Goal: Obtain resource: Download file/media

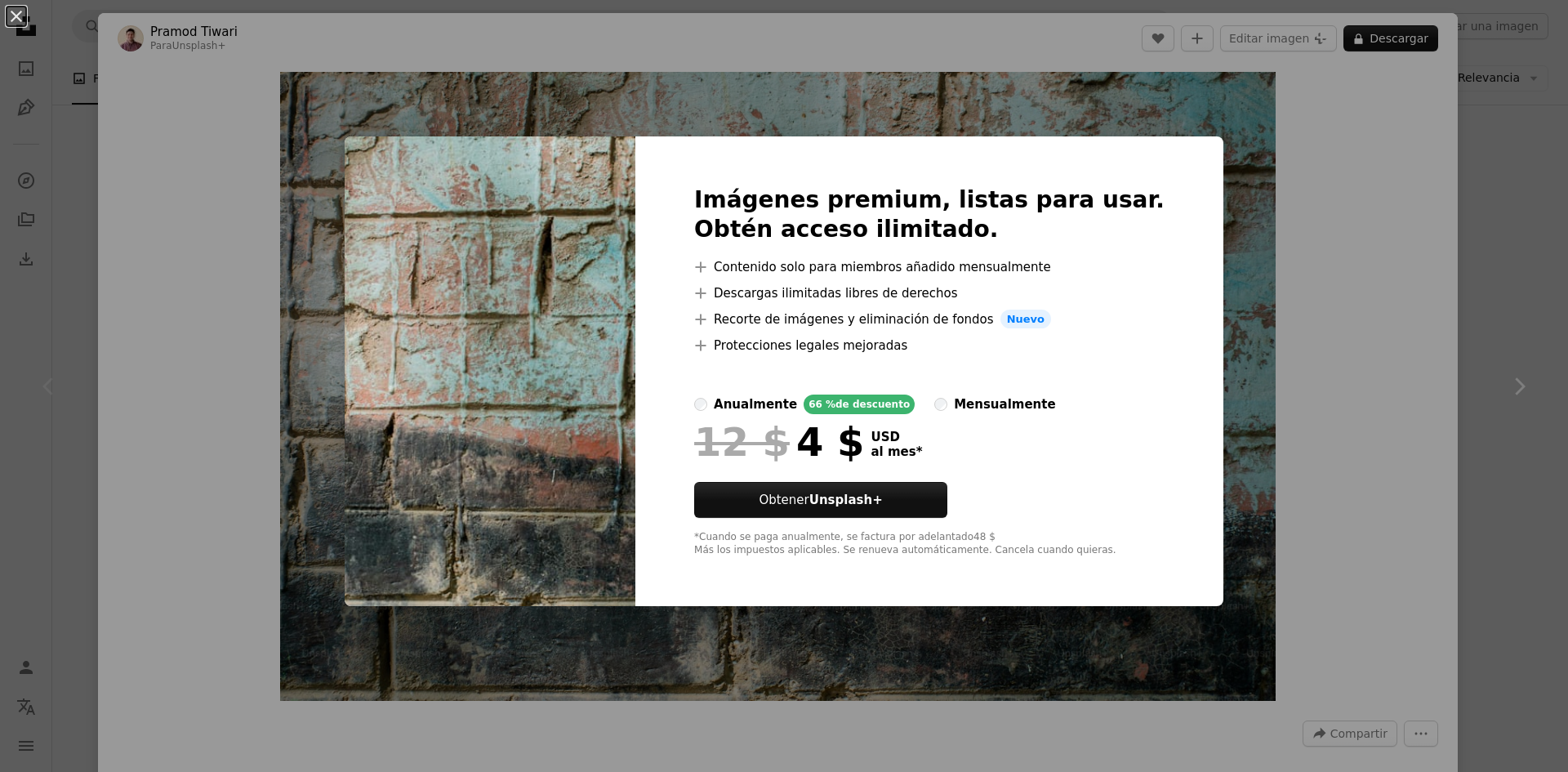
drag, startPoint x: 44, startPoint y: 28, endPoint x: 20, endPoint y: 20, distance: 25.3
click at [39, 28] on div "An X shape Imágenes premium, listas para usar. Obtén acceso ilimitado. A plus s…" at bounding box center [784, 386] width 1568 height 772
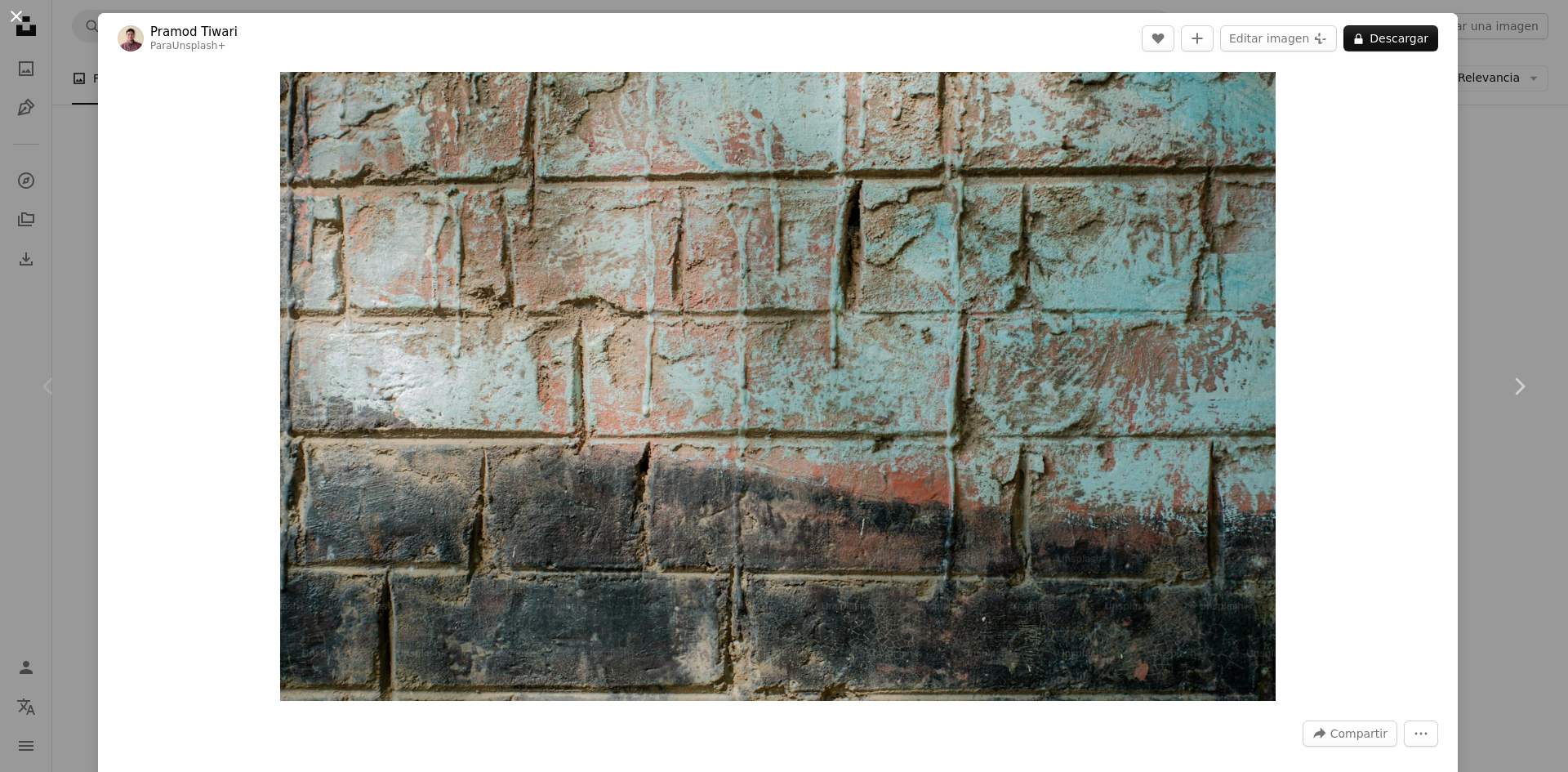
click at [8, 10] on button "An X shape" at bounding box center [16, 16] width 20 height 20
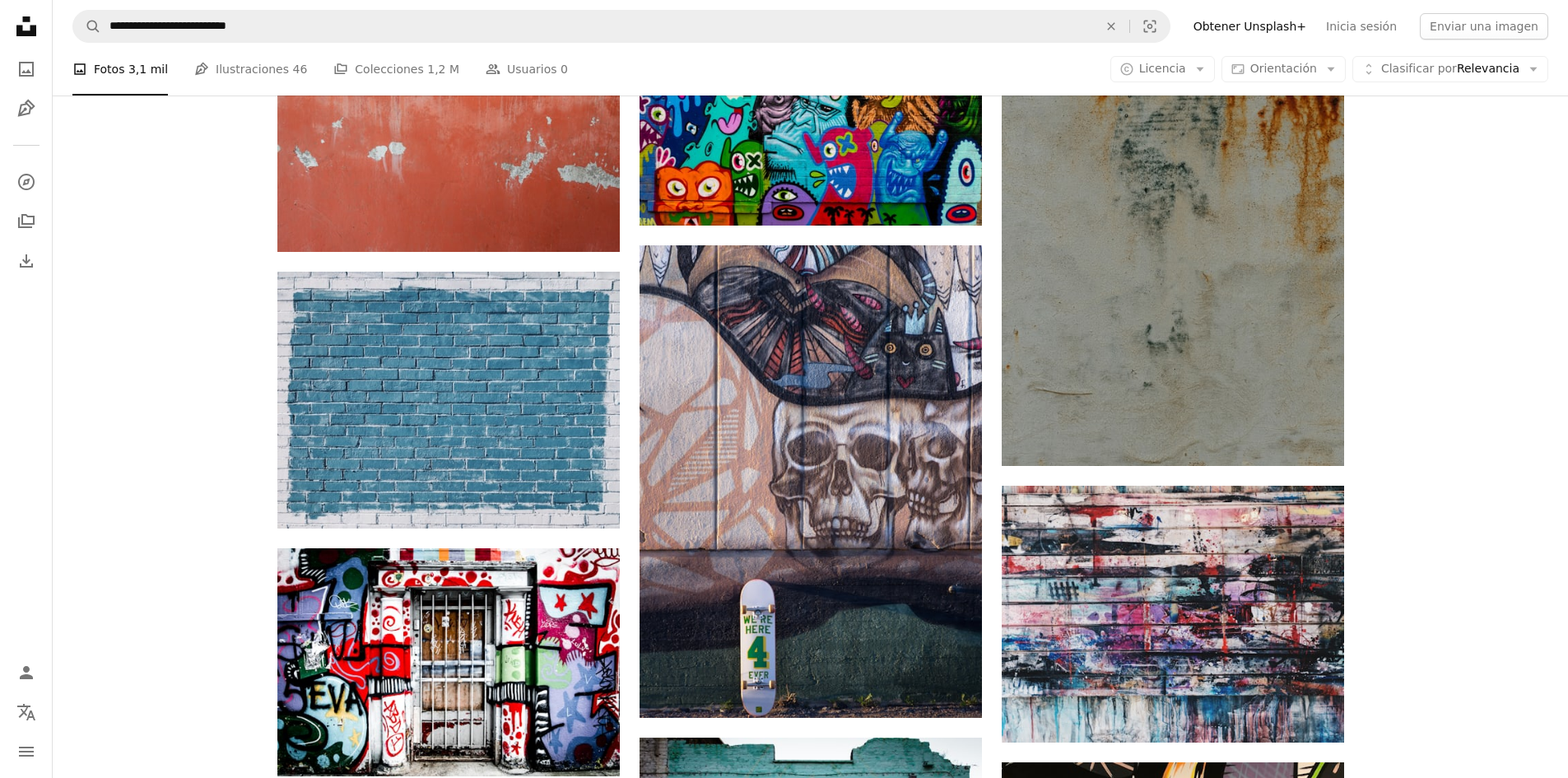
scroll to position [988, 0]
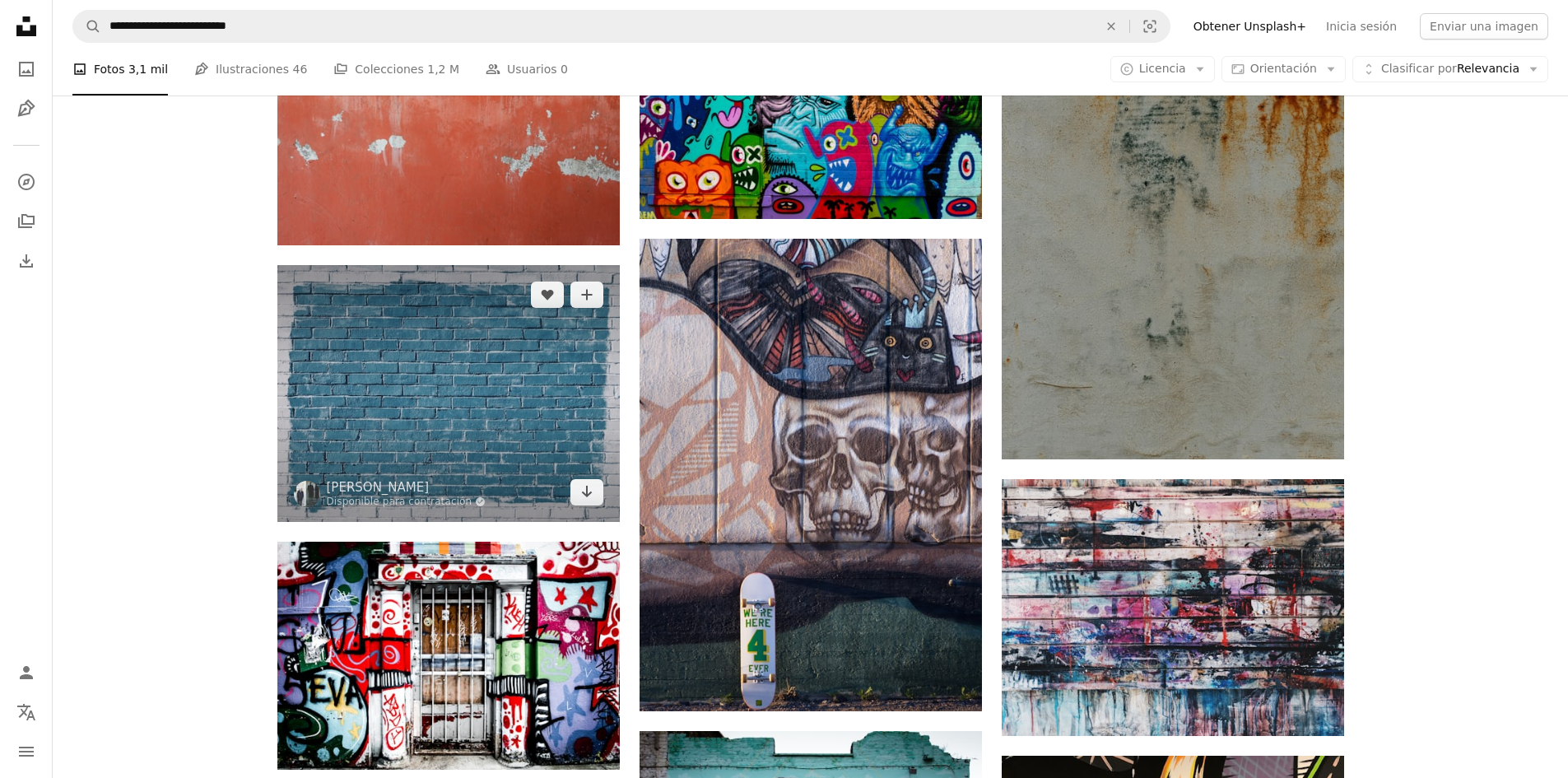
click at [449, 348] on img at bounding box center [449, 393] width 342 height 257
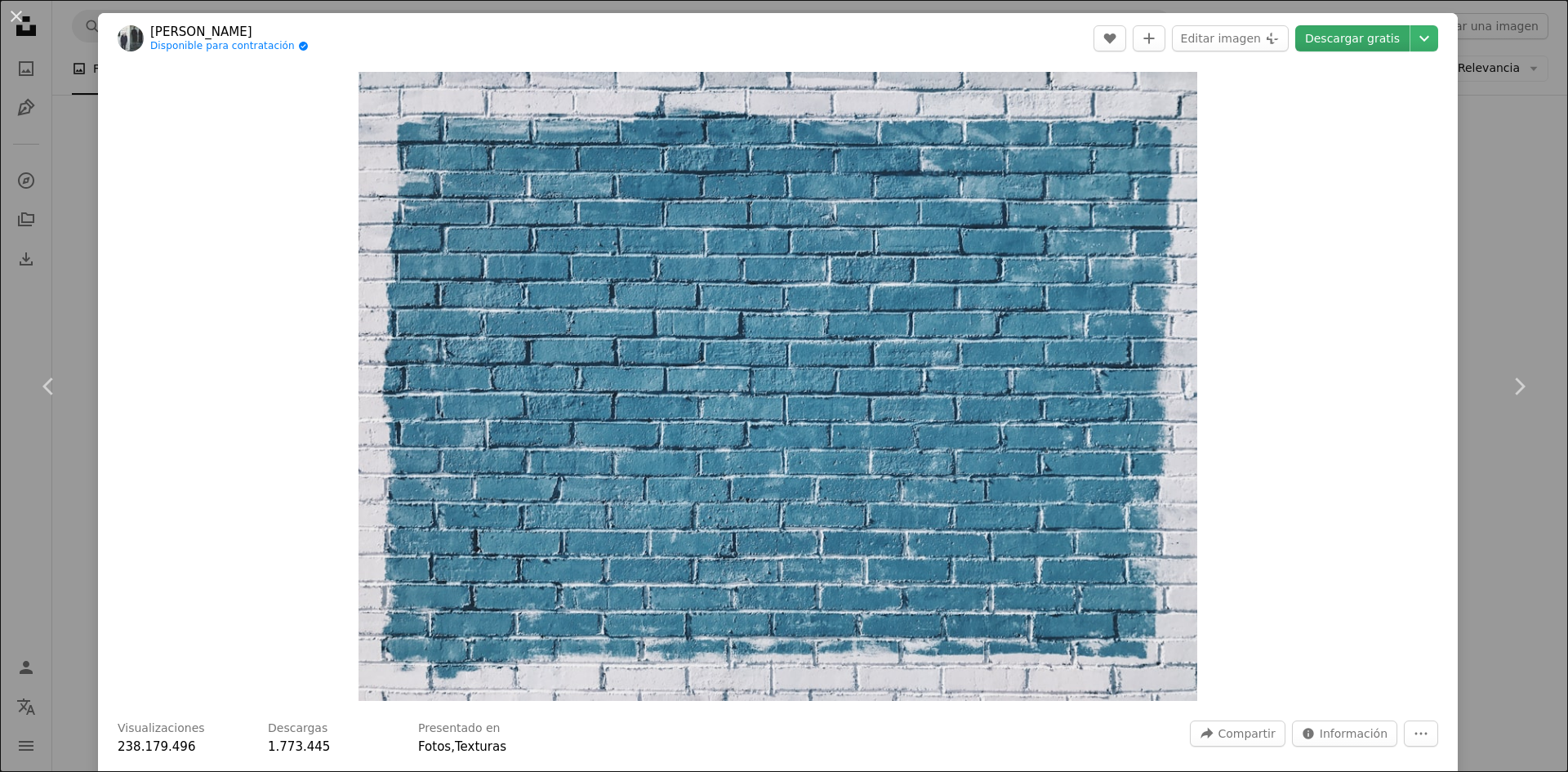
click at [1331, 33] on link "Descargar gratis" at bounding box center [1352, 38] width 115 height 26
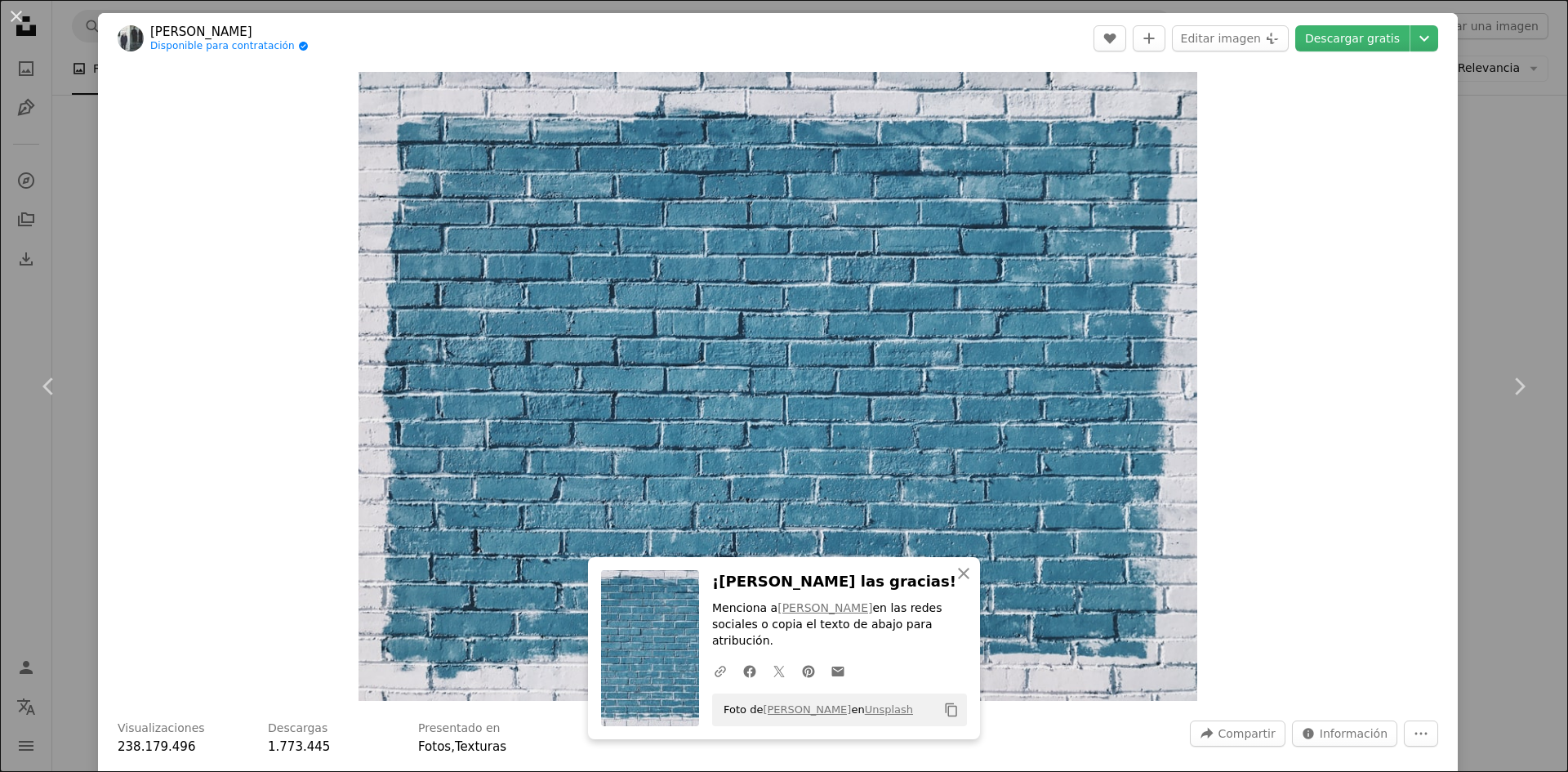
click at [20, 17] on button "An X shape" at bounding box center [16, 16] width 20 height 20
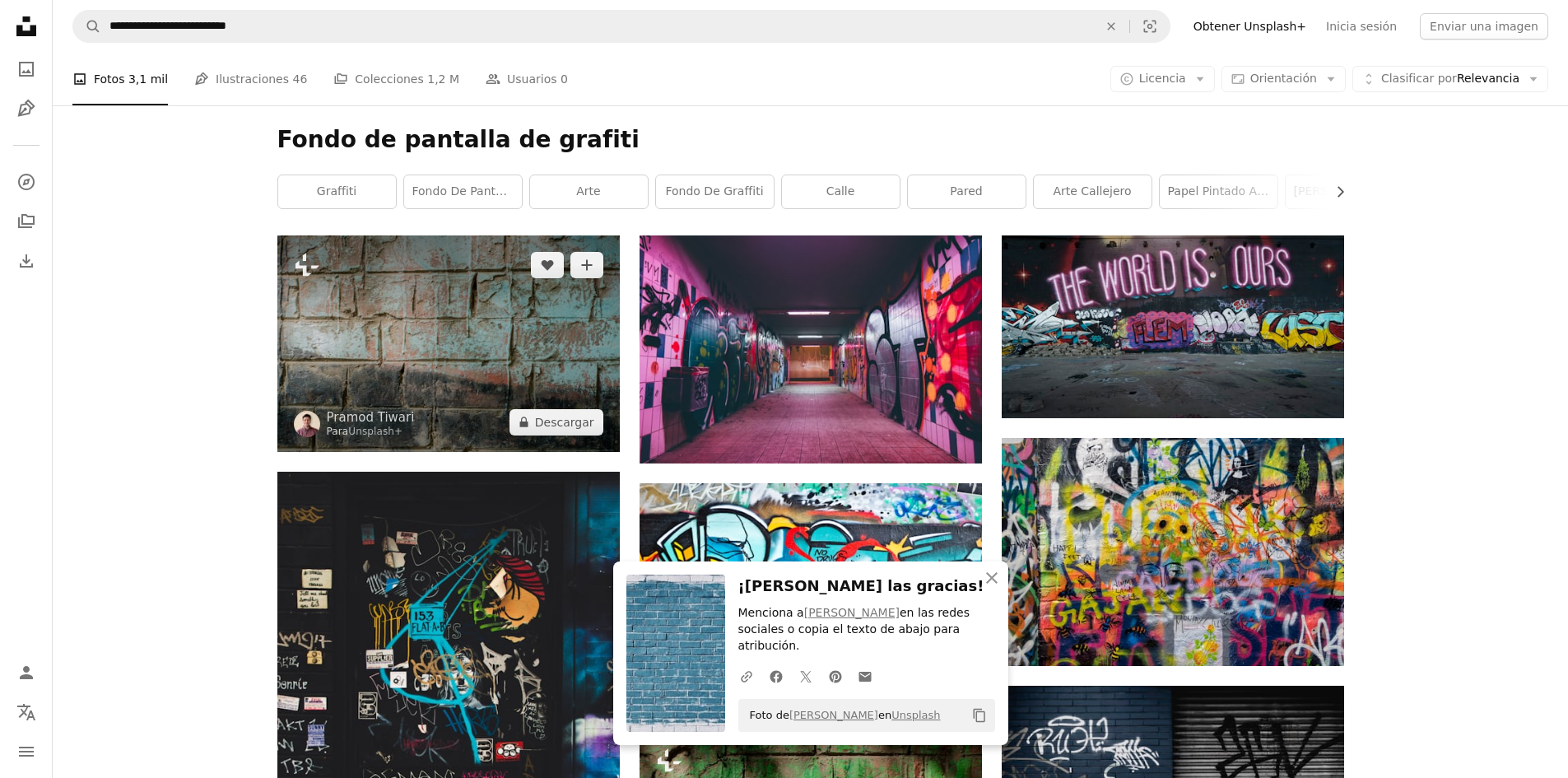
click at [538, 343] on img at bounding box center [449, 343] width 342 height 216
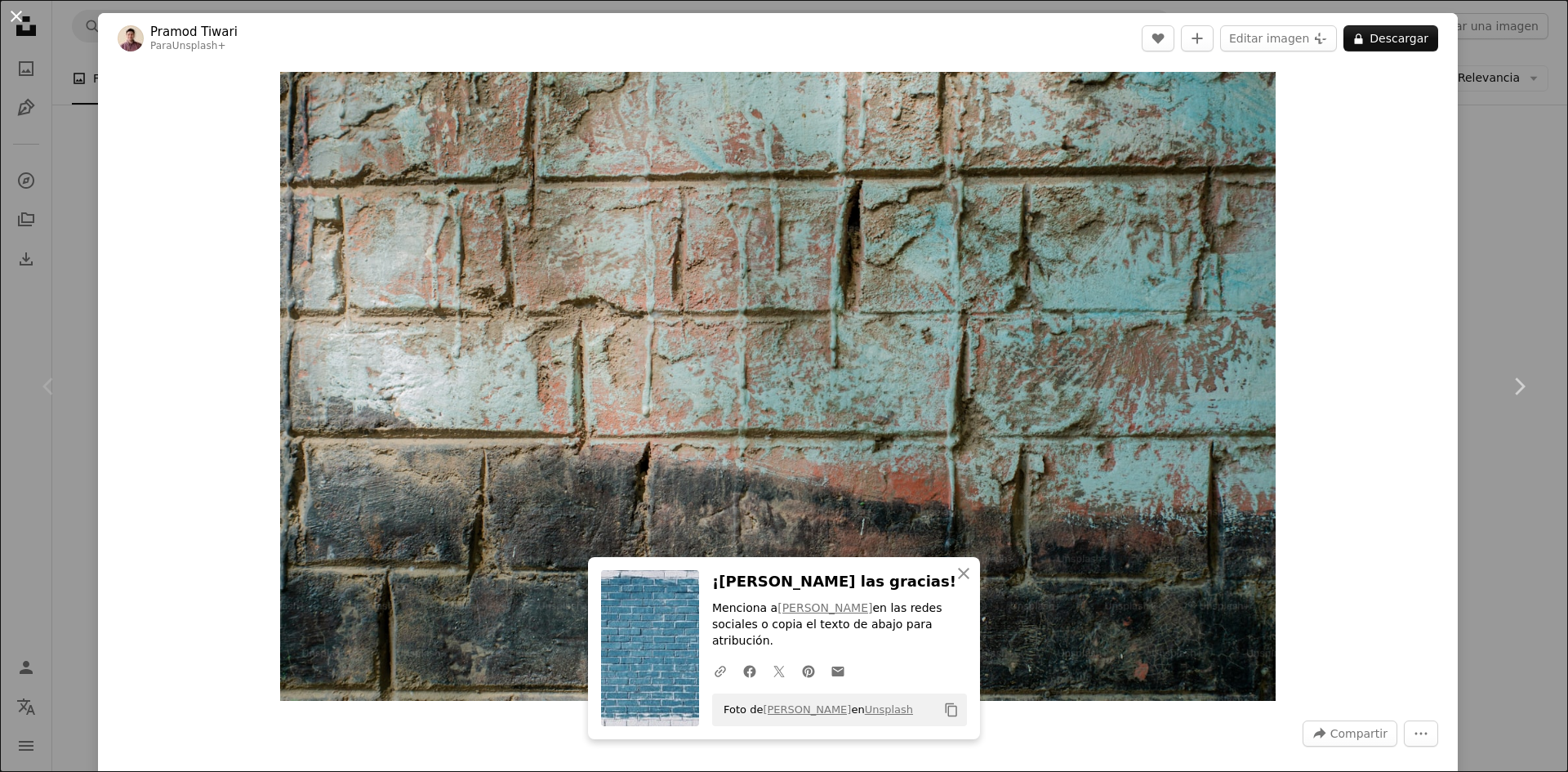
drag, startPoint x: 651, startPoint y: 186, endPoint x: 5, endPoint y: 17, distance: 667.7
click at [7, 17] on button "An X shape" at bounding box center [16, 16] width 20 height 20
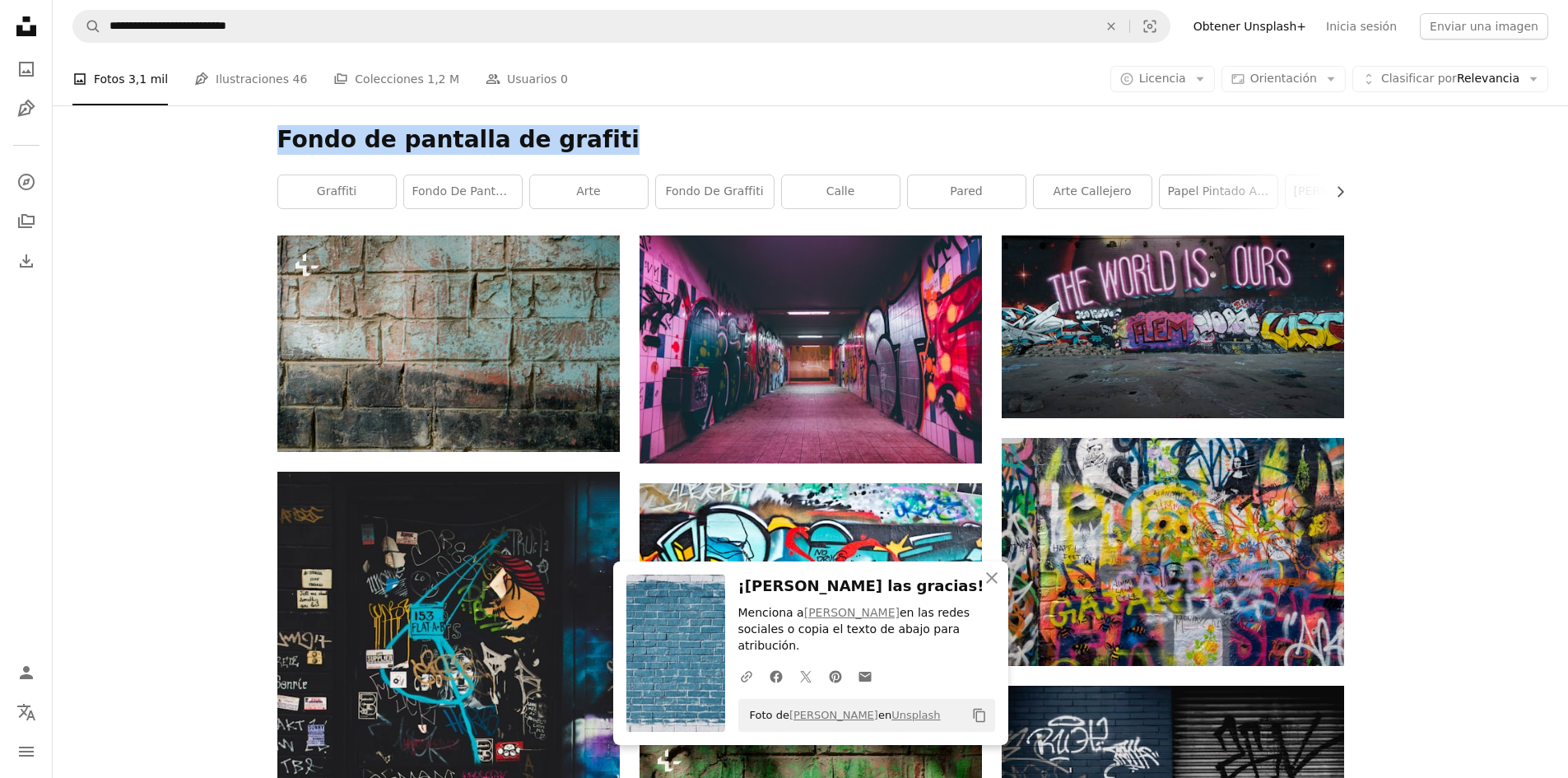
drag, startPoint x: 596, startPoint y: 131, endPoint x: 279, endPoint y: 148, distance: 317.5
click at [277, 151] on h1 "Fondo de pantalla de grafiti" at bounding box center [811, 140] width 1067 height 30
copy h1 "Fondo de pantalla de grafiti"
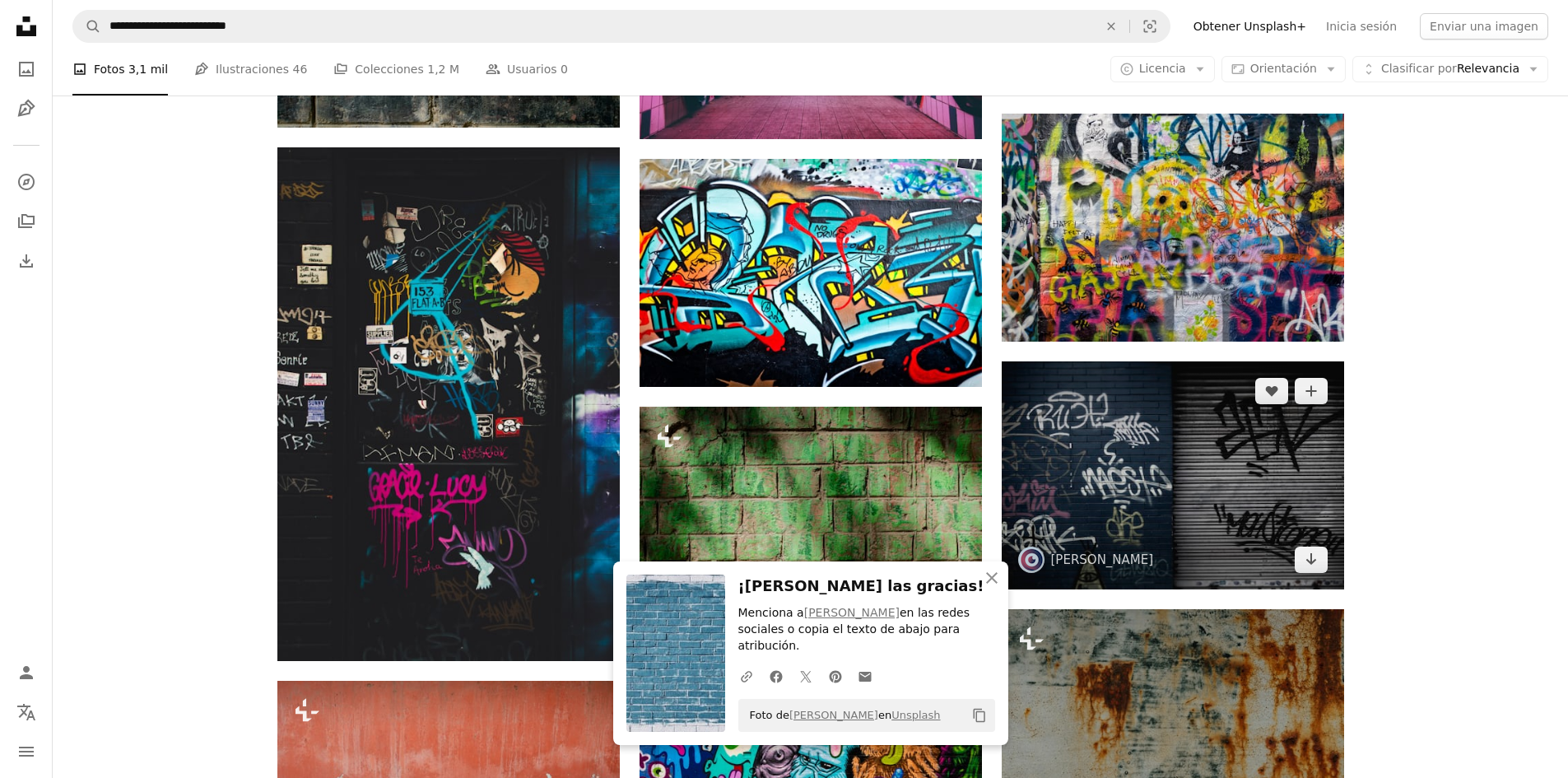
scroll to position [329, 0]
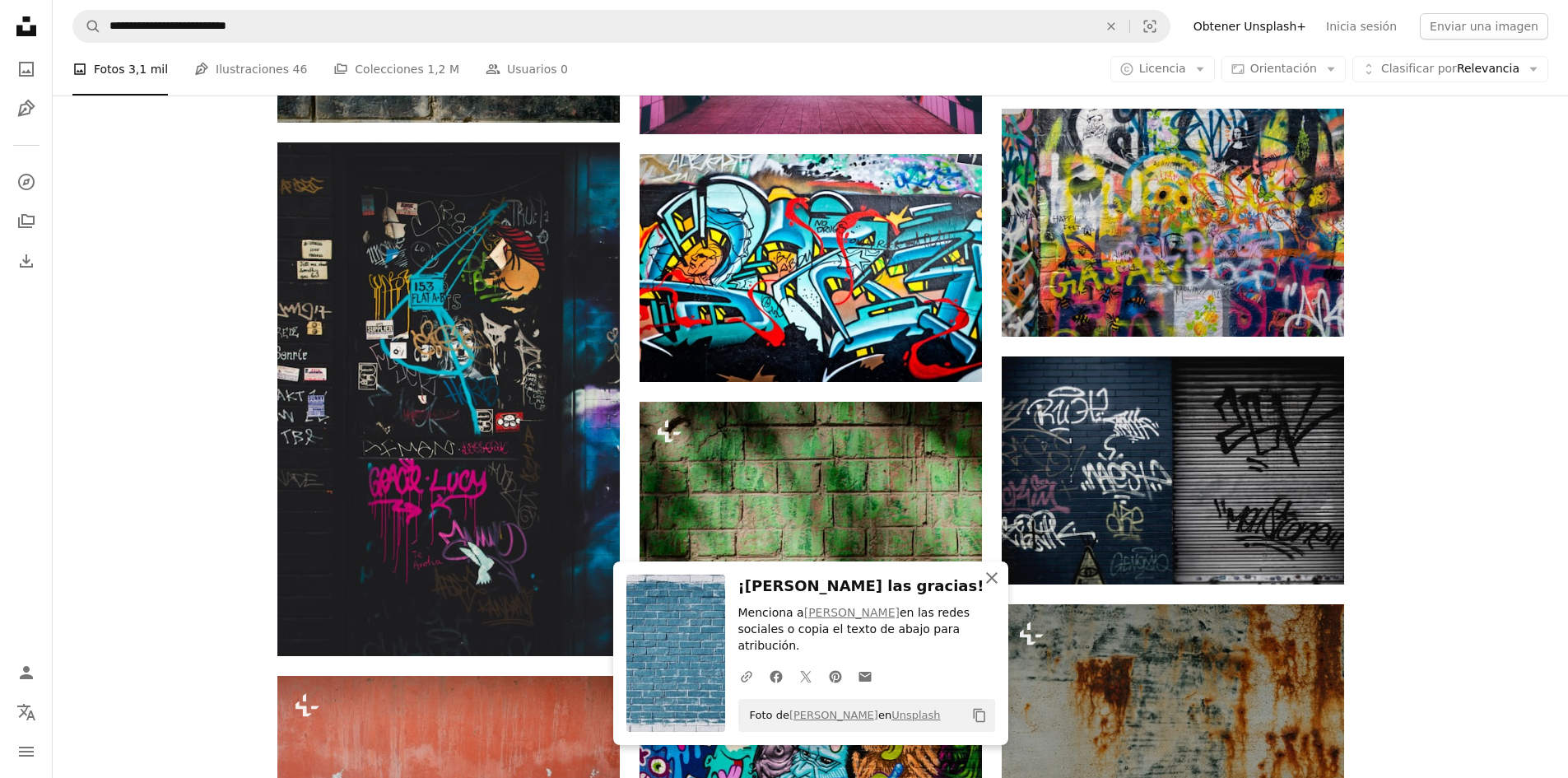
click at [993, 584] on icon "button" at bounding box center [992, 578] width 11 height 11
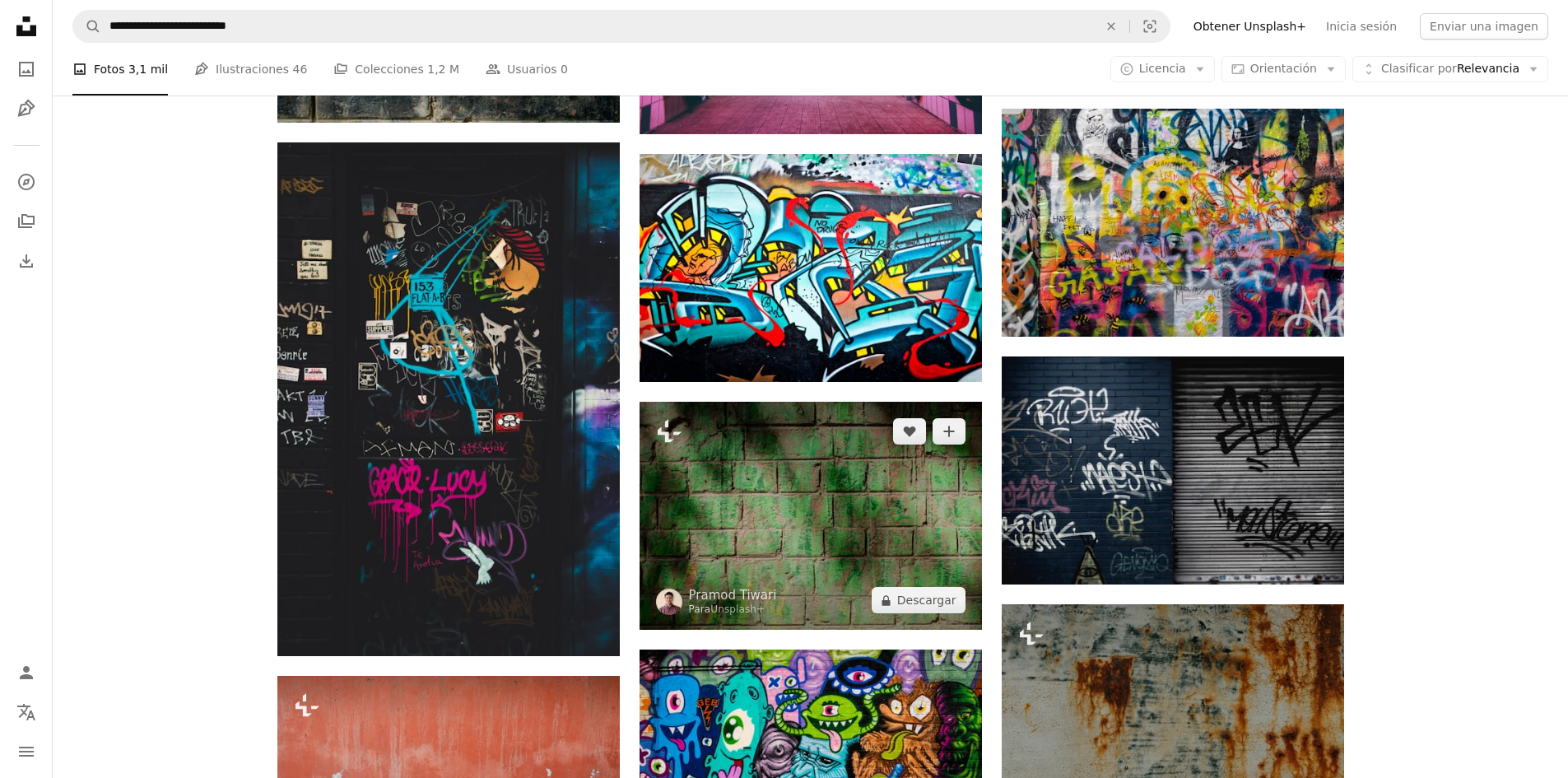
drag, startPoint x: 875, startPoint y: 467, endPoint x: 837, endPoint y: 476, distance: 39.1
click at [837, 476] on img at bounding box center [811, 516] width 342 height 228
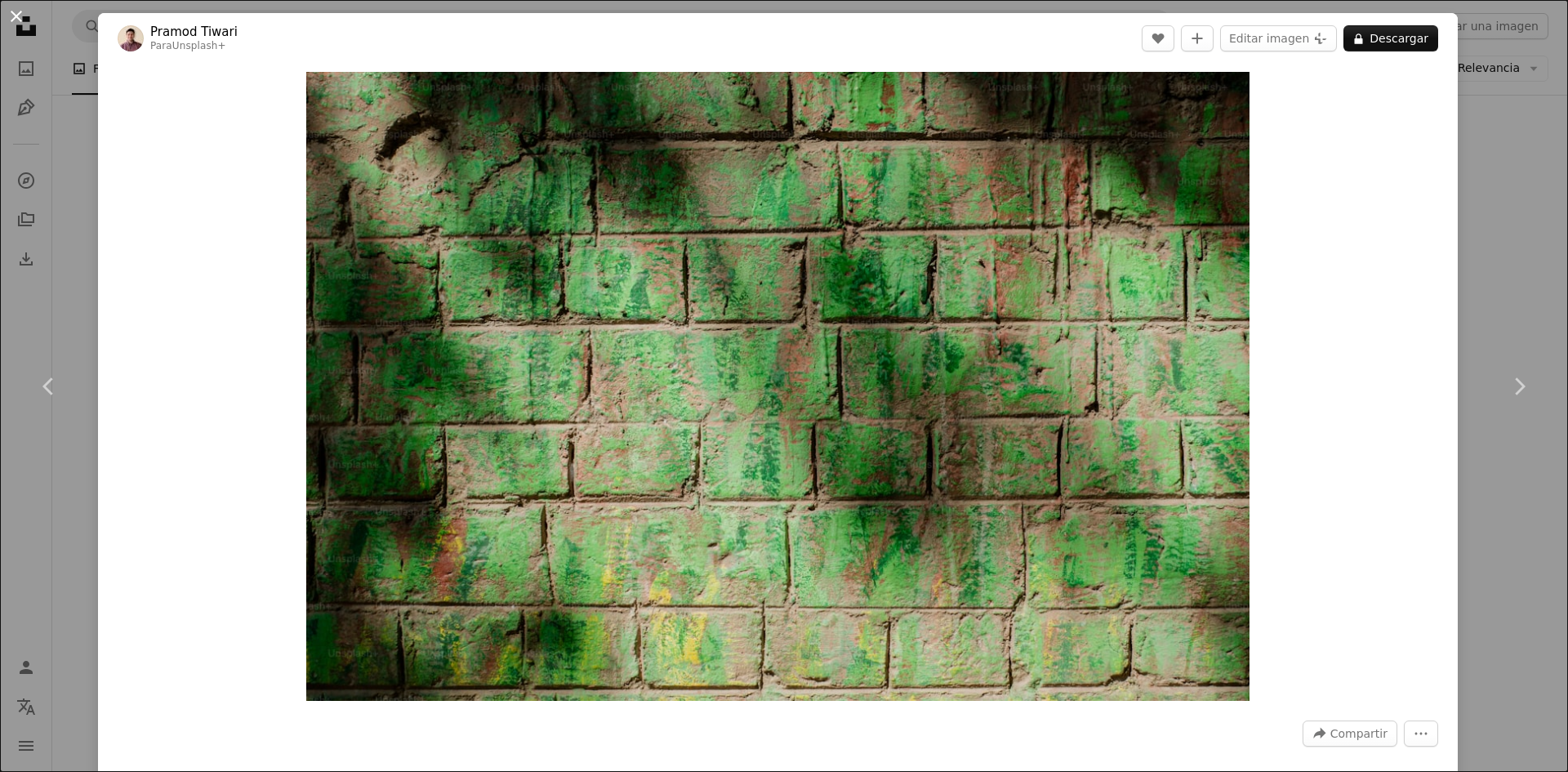
click at [9, 13] on button "An X shape" at bounding box center [16, 16] width 20 height 20
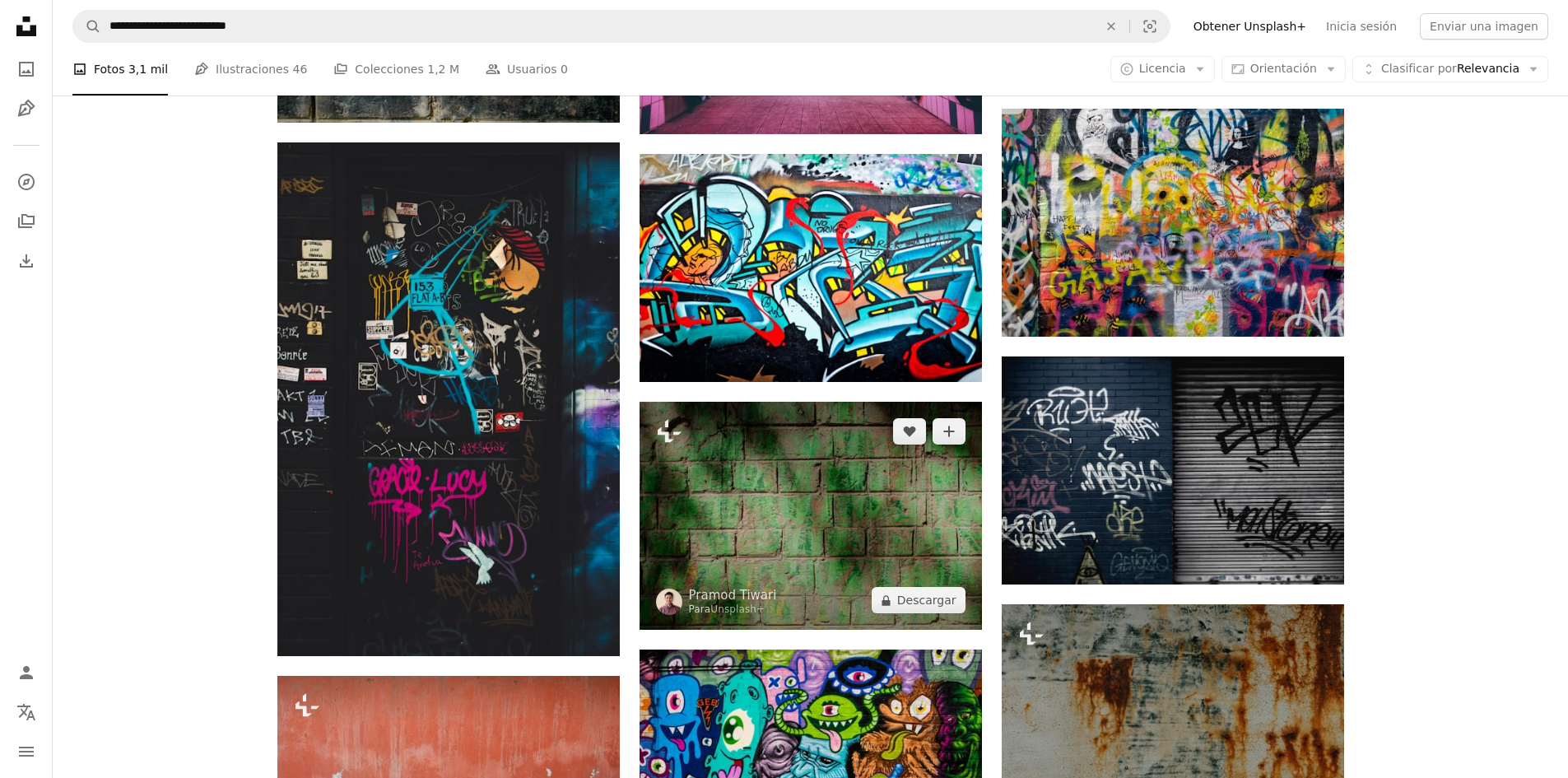
click at [847, 485] on img at bounding box center [811, 516] width 342 height 228
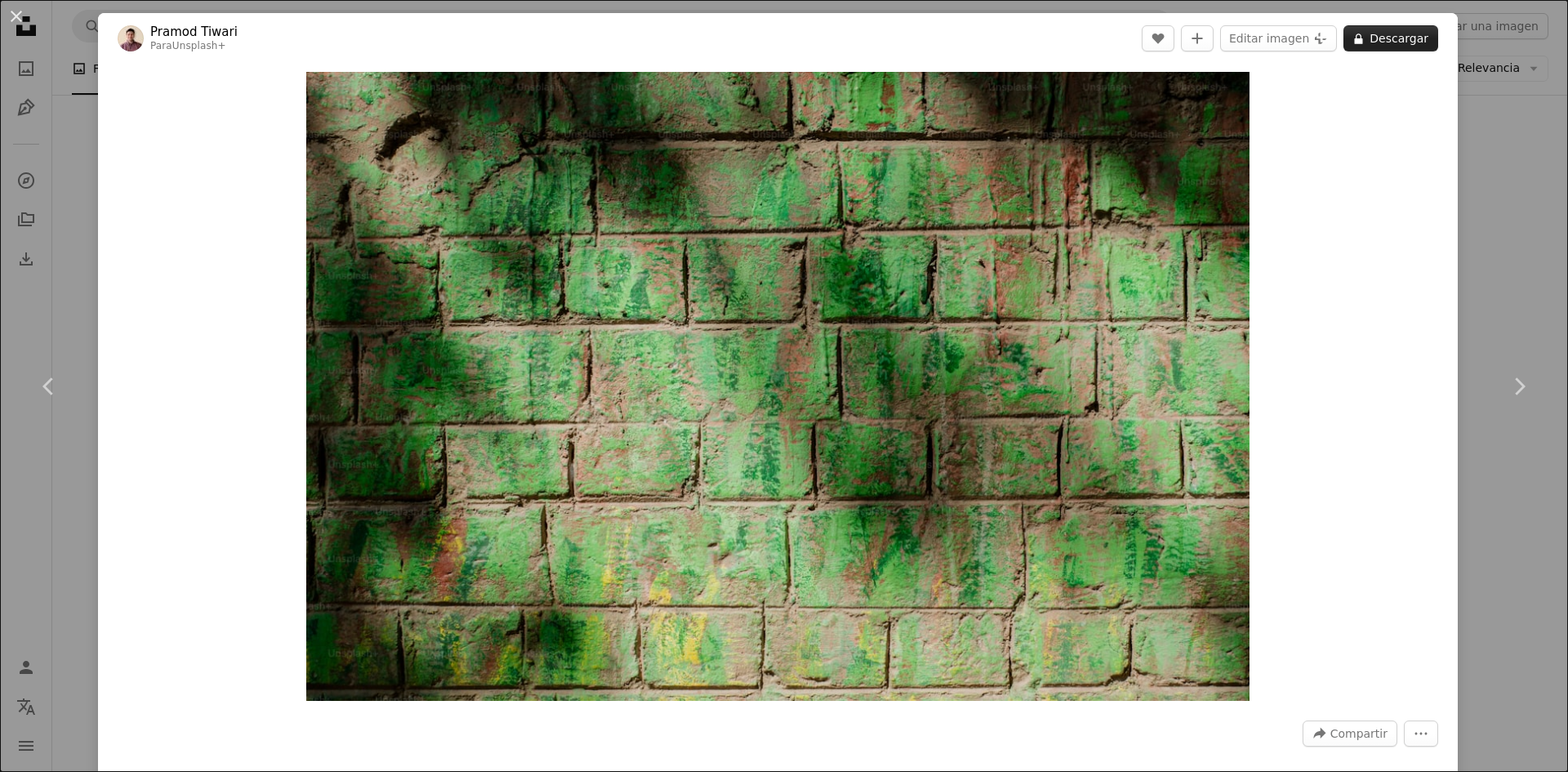
click at [1387, 40] on button "A lock Descargar" at bounding box center [1392, 38] width 95 height 26
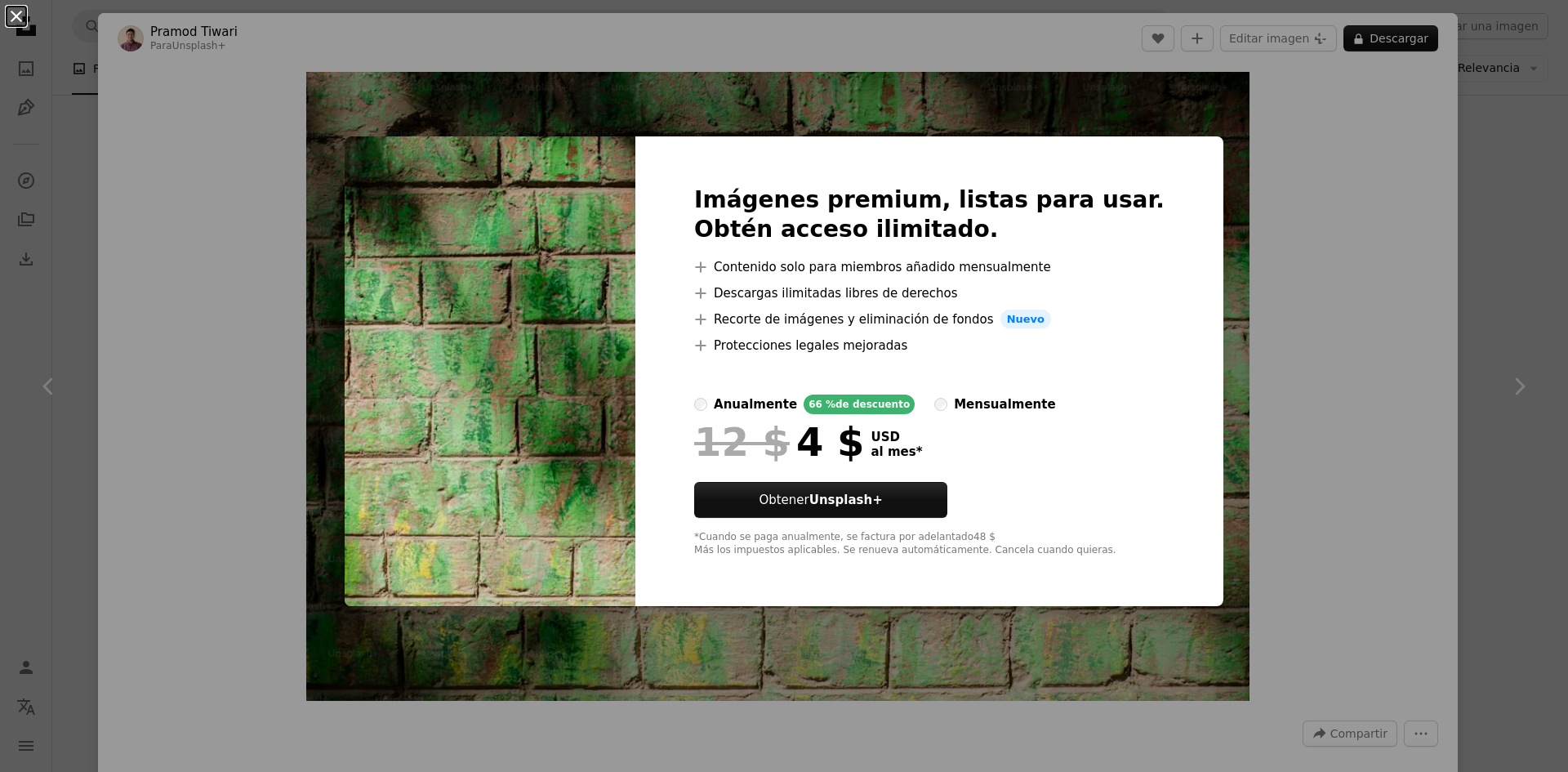
click at [21, 10] on button "An X shape" at bounding box center [16, 16] width 20 height 20
